Goal: Task Accomplishment & Management: Manage account settings

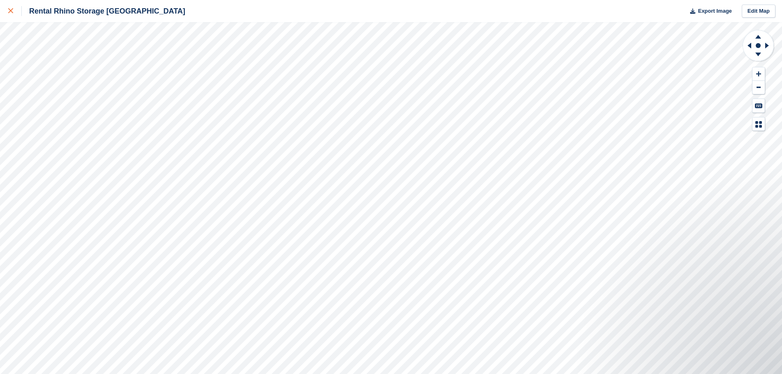
click at [9, 12] on icon at bounding box center [10, 10] width 5 height 5
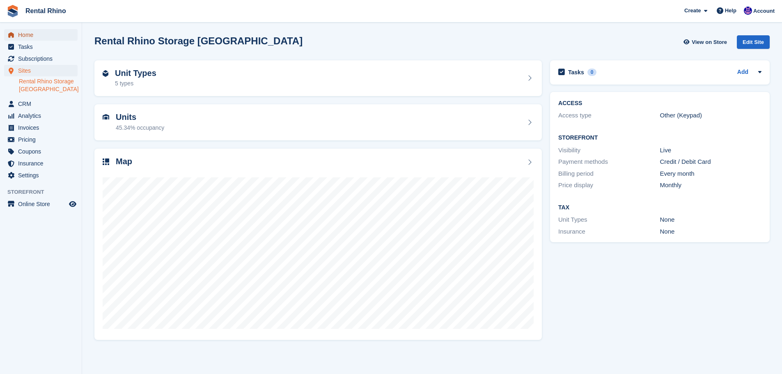
click at [25, 35] on span "Home" at bounding box center [42, 34] width 49 height 11
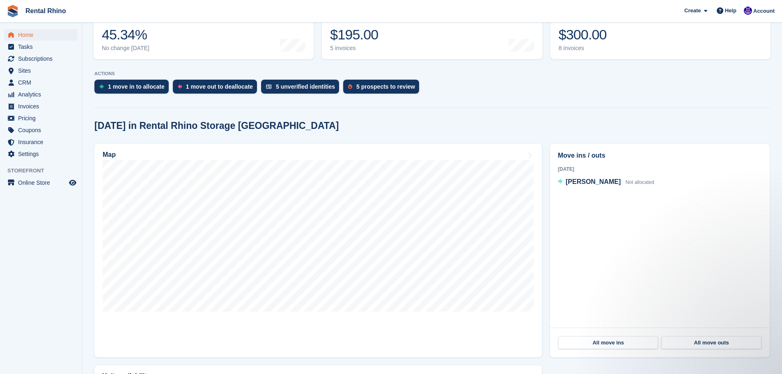
scroll to position [99, 0]
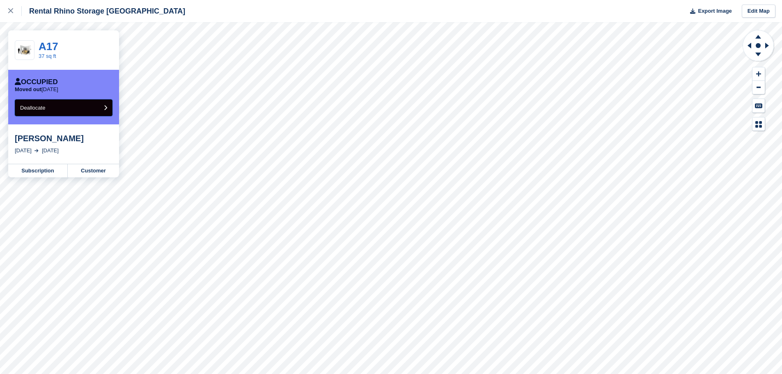
click at [70, 112] on button "Deallocate" at bounding box center [64, 107] width 98 height 17
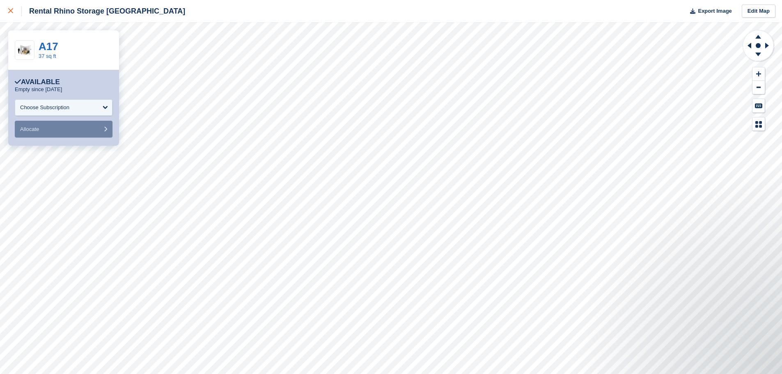
click at [7, 12] on link at bounding box center [11, 11] width 22 height 22
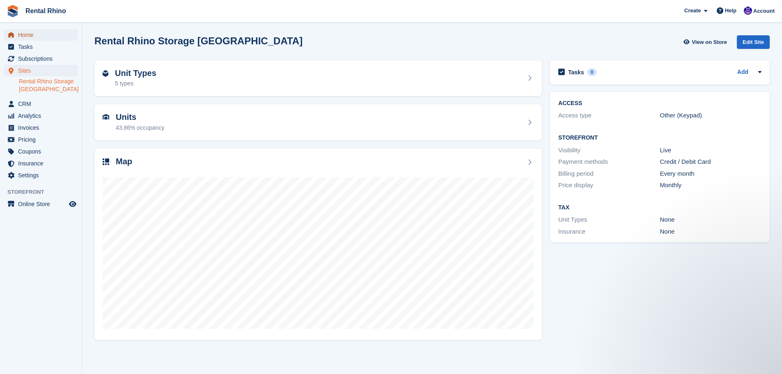
click at [27, 32] on span "Home" at bounding box center [42, 34] width 49 height 11
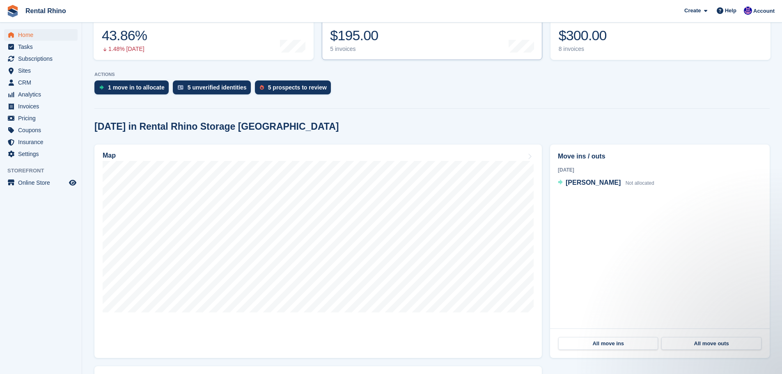
scroll to position [123, 0]
